Goal: Information Seeking & Learning: Learn about a topic

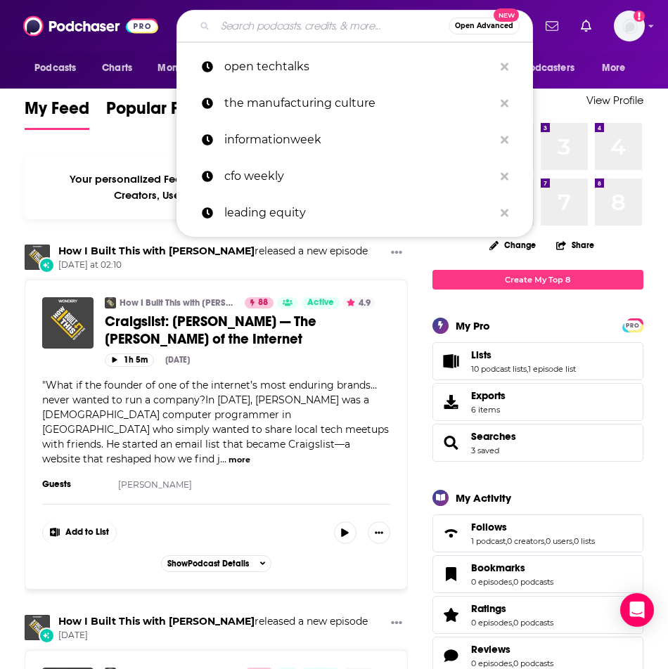
click at [332, 17] on input "Search podcasts, credits, & more..." at bounding box center [331, 26] width 233 height 22
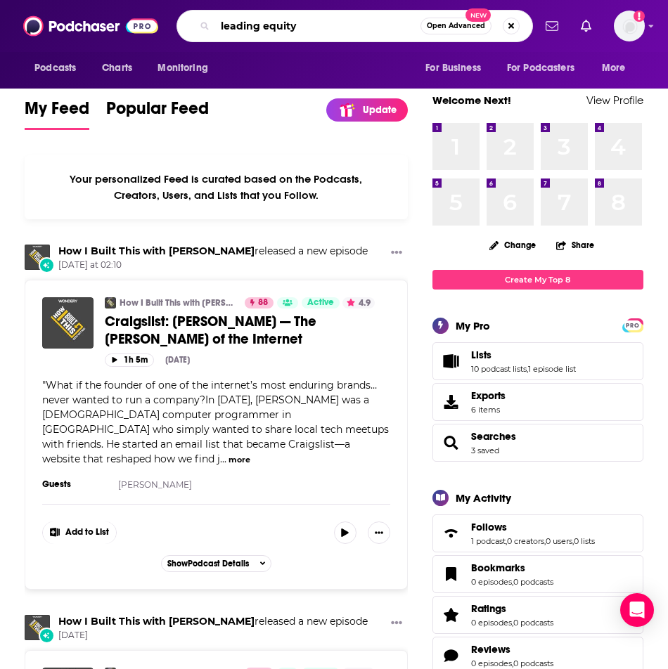
type input "leading equity"
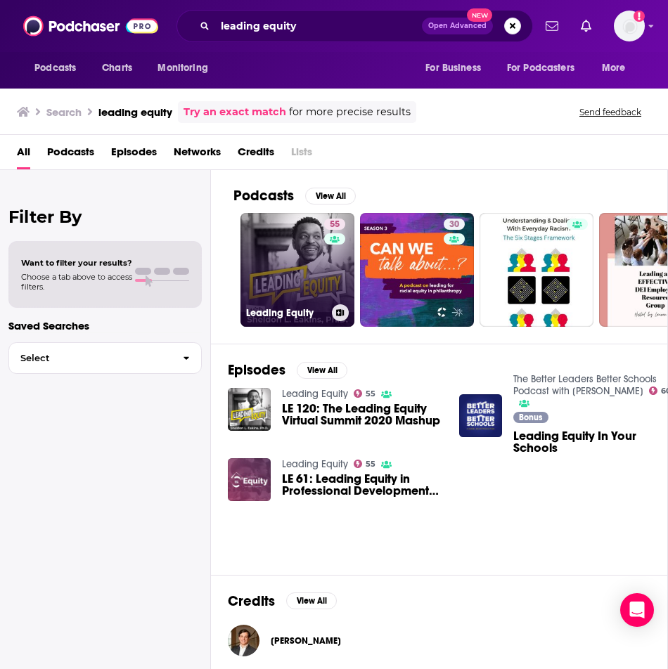
click at [294, 270] on link "55 Leading Equity" at bounding box center [297, 270] width 114 height 114
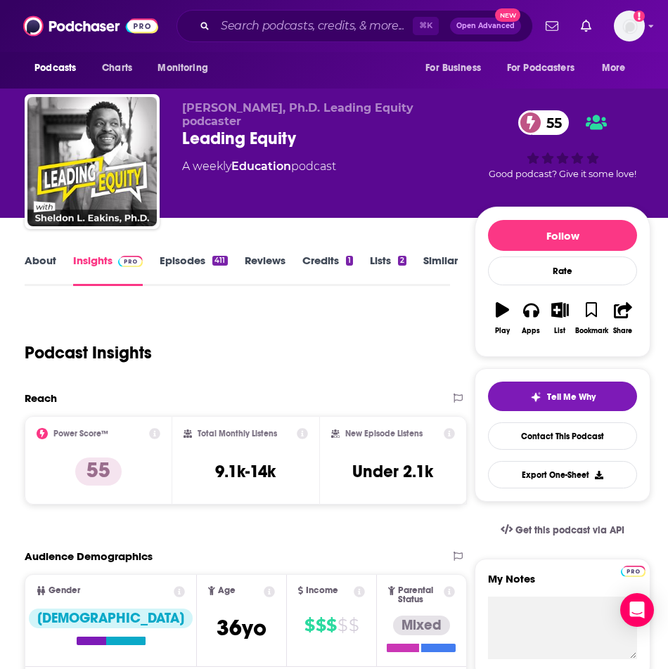
click at [41, 261] on link "About" at bounding box center [41, 270] width 32 height 32
